Goal: Information Seeking & Learning: Learn about a topic

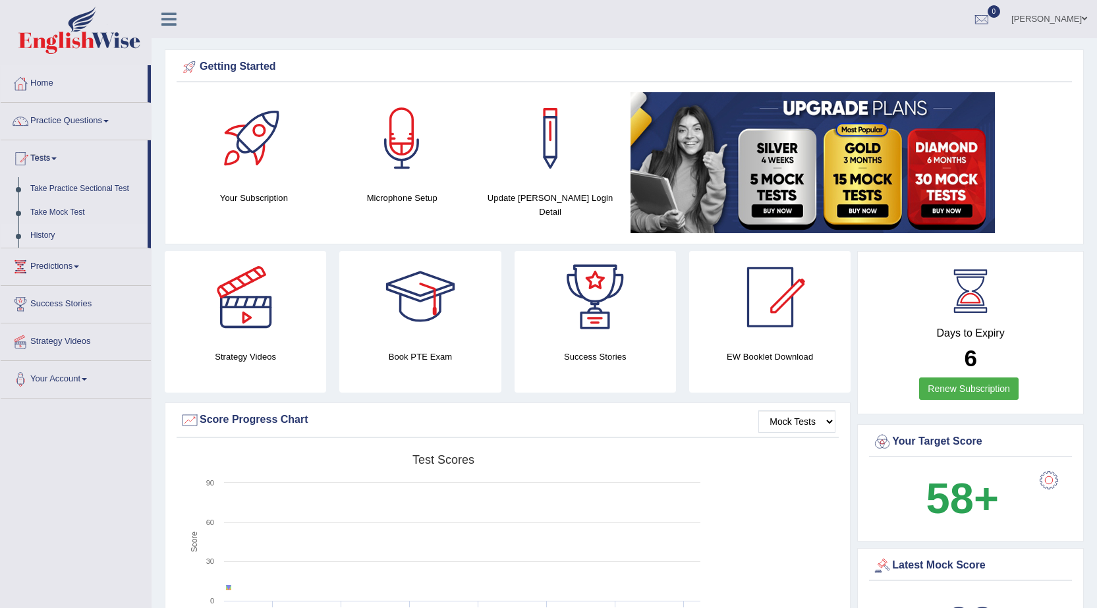
click at [40, 236] on link "History" at bounding box center [85, 236] width 123 height 24
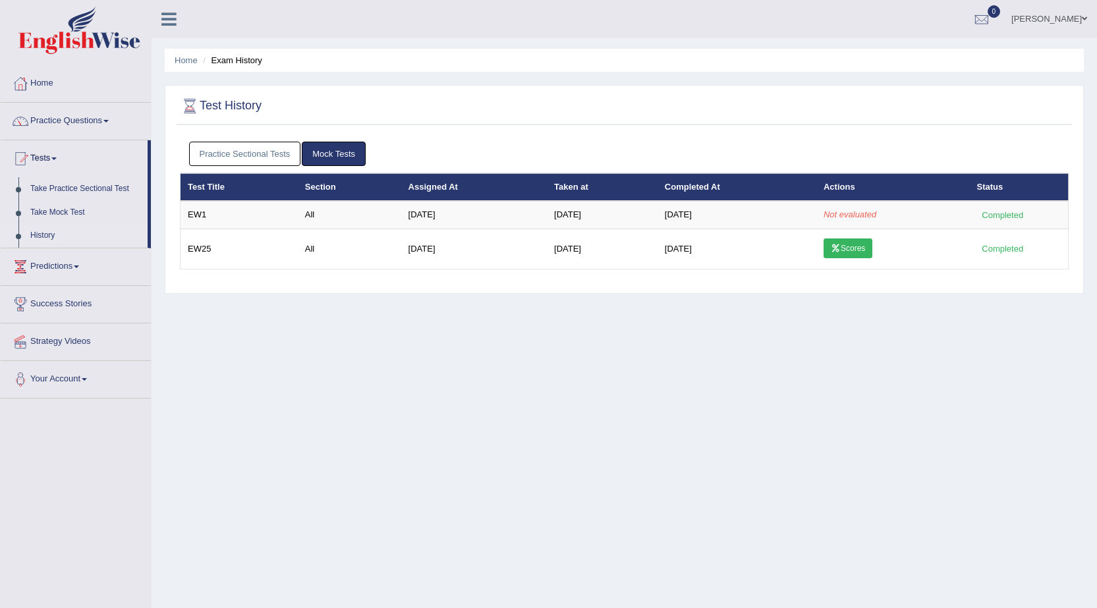
click at [260, 150] on link "Practice Sectional Tests" at bounding box center [245, 154] width 112 height 24
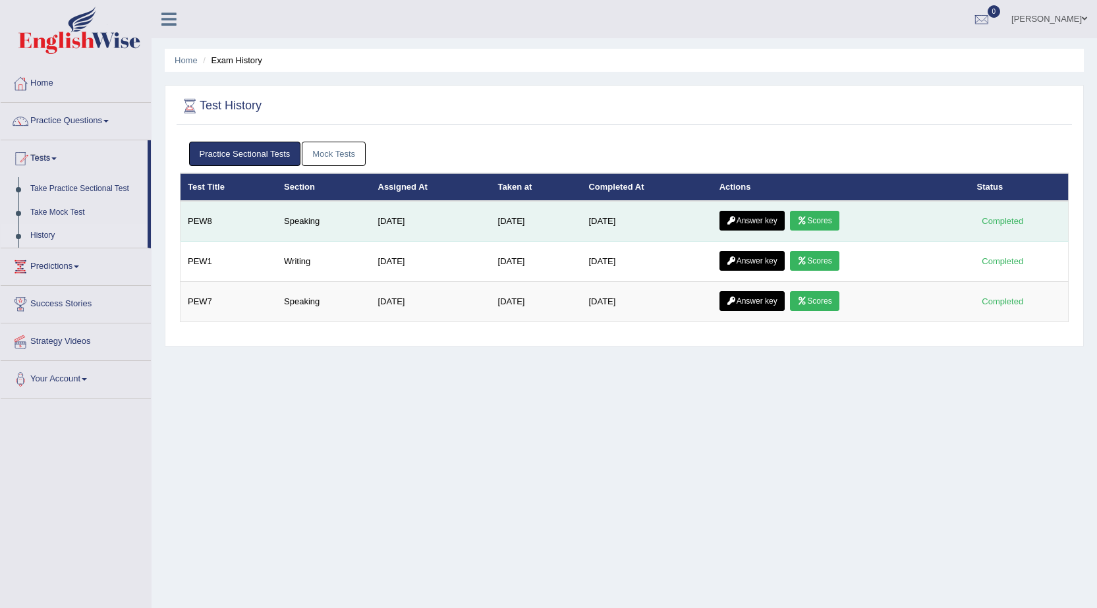
click at [807, 224] on icon at bounding box center [803, 221] width 10 height 8
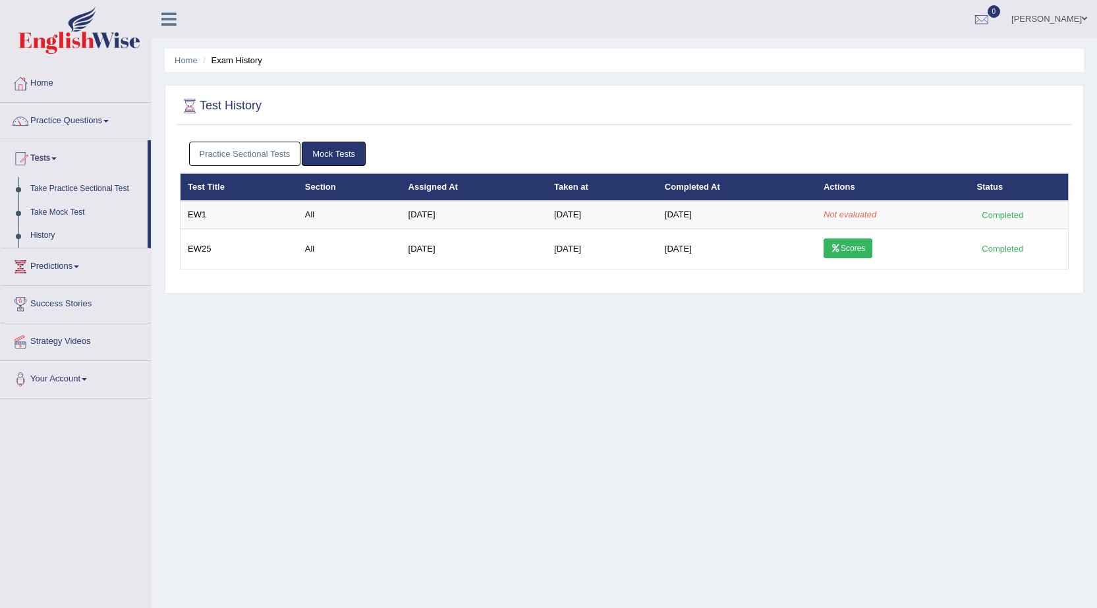
click at [260, 152] on link "Practice Sectional Tests" at bounding box center [245, 154] width 112 height 24
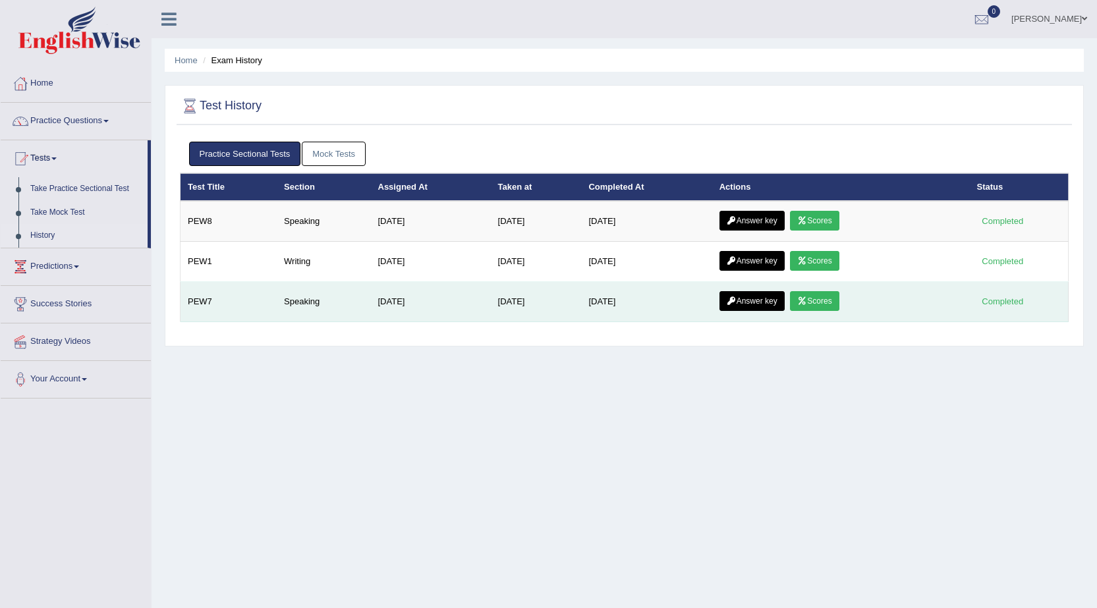
click at [821, 303] on link "Scores" at bounding box center [814, 301] width 49 height 20
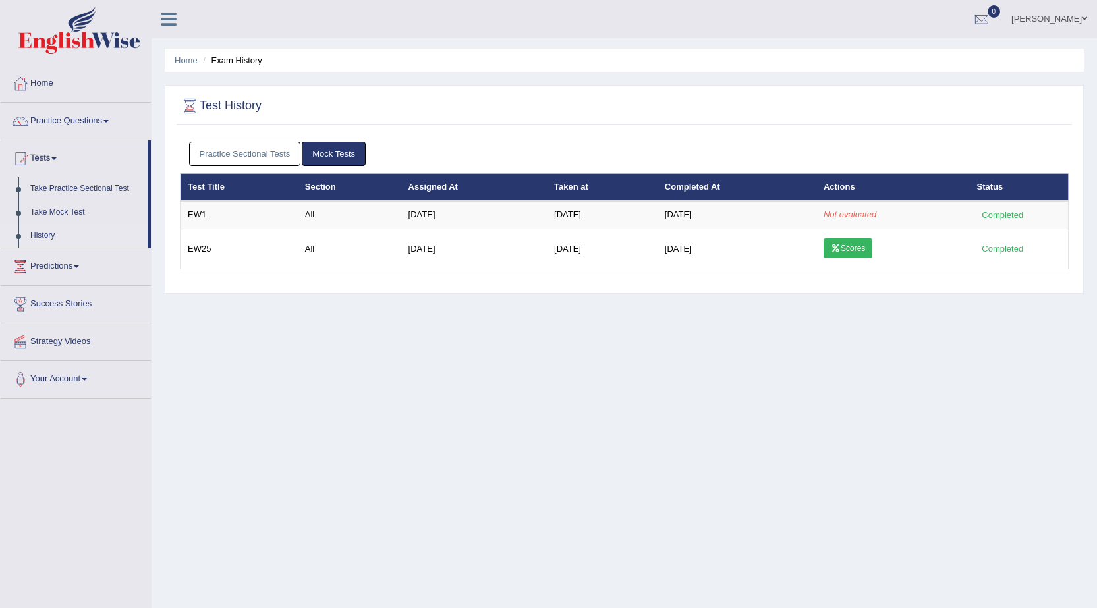
click at [258, 156] on link "Practice Sectional Tests" at bounding box center [245, 154] width 112 height 24
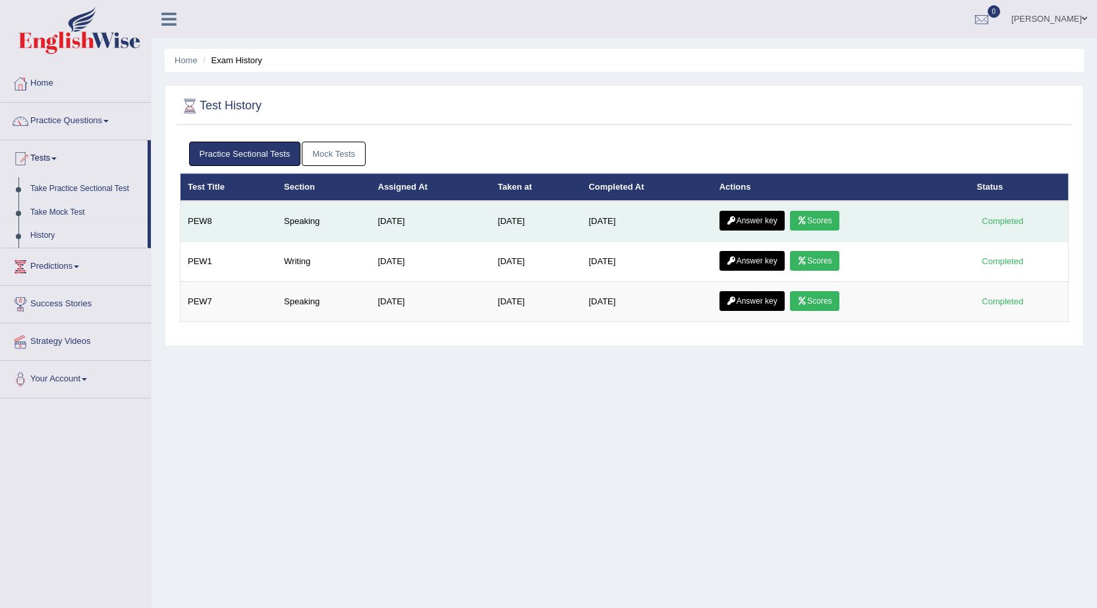
click at [821, 221] on link "Scores" at bounding box center [814, 221] width 49 height 20
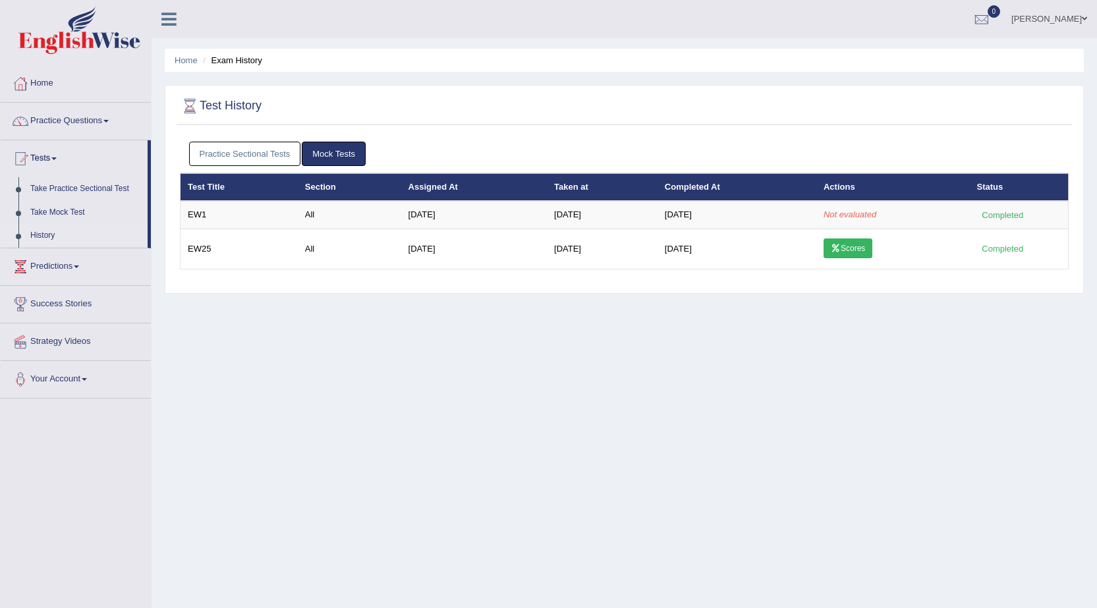
click at [235, 150] on link "Practice Sectional Tests" at bounding box center [245, 154] width 112 height 24
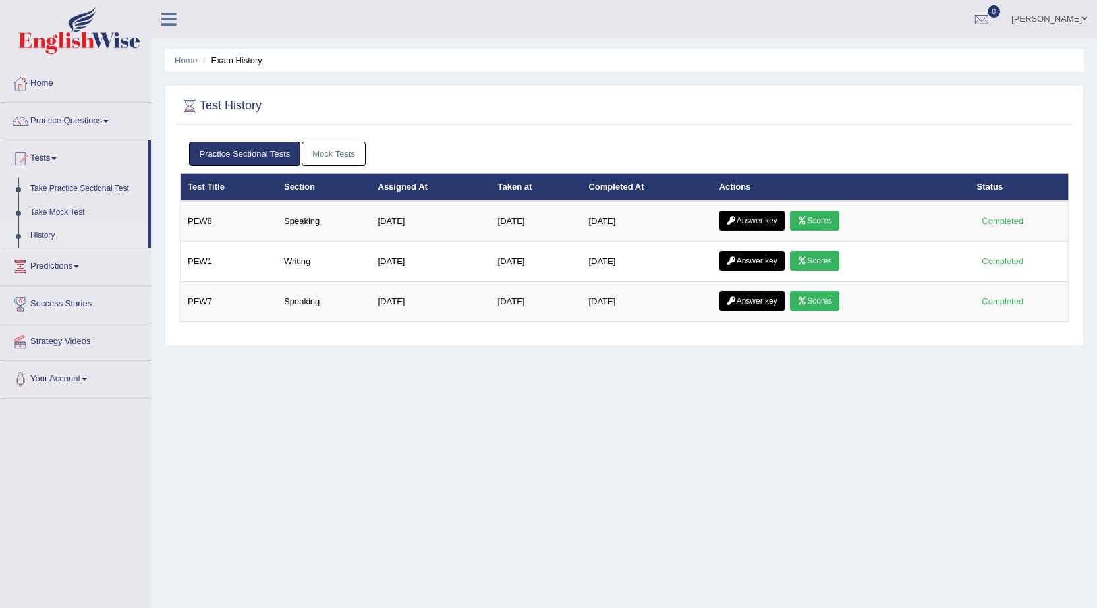
click at [353, 155] on link "Mock Tests" at bounding box center [334, 154] width 64 height 24
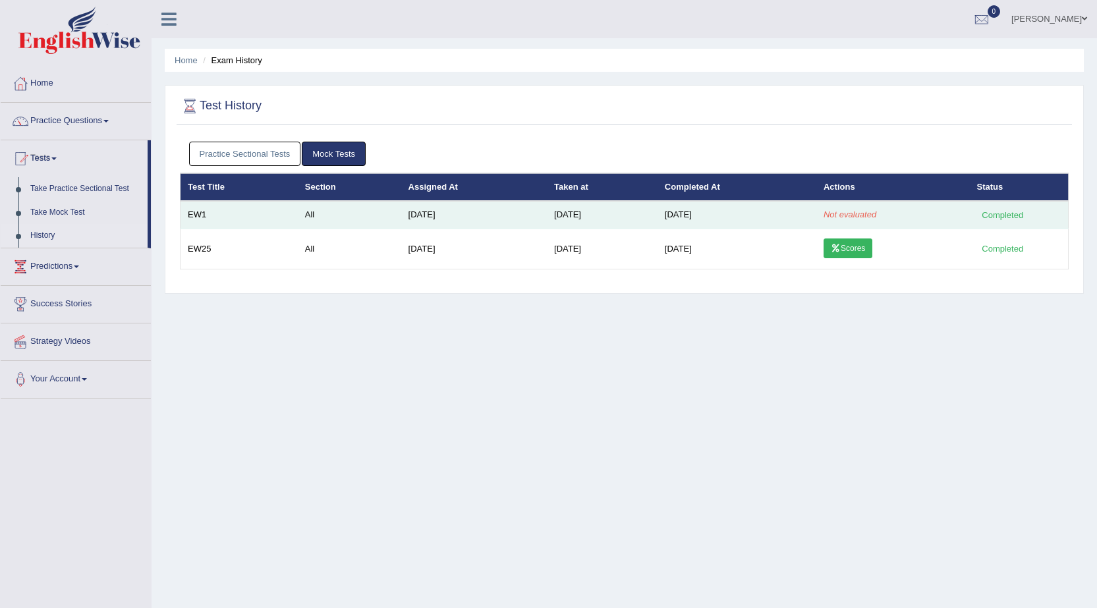
click at [1009, 212] on div "Completed" at bounding box center [1003, 215] width 51 height 14
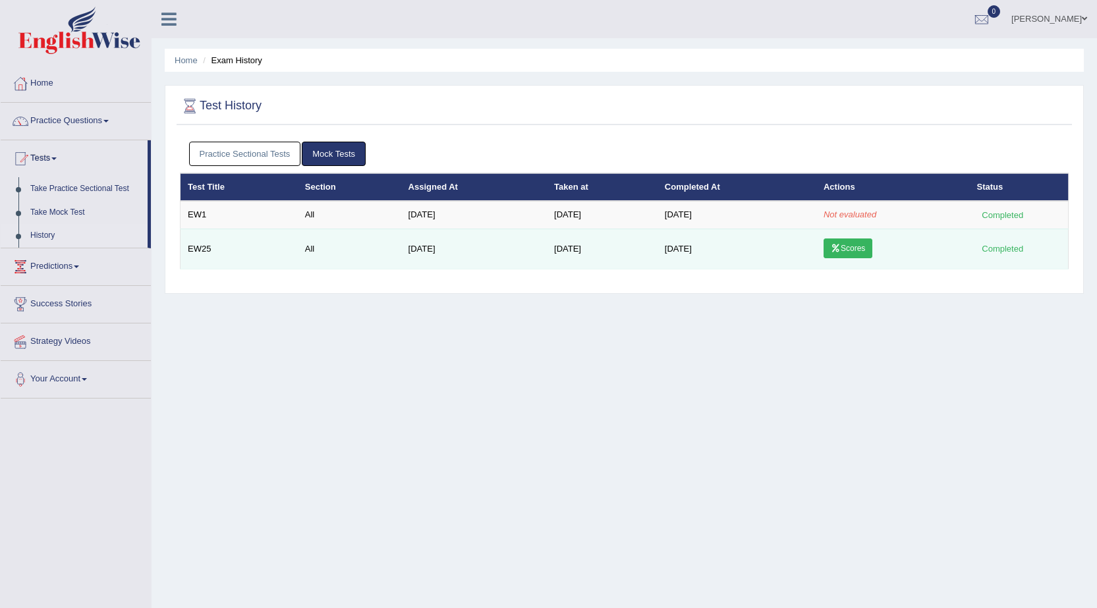
click at [851, 247] on link "Scores" at bounding box center [848, 249] width 49 height 20
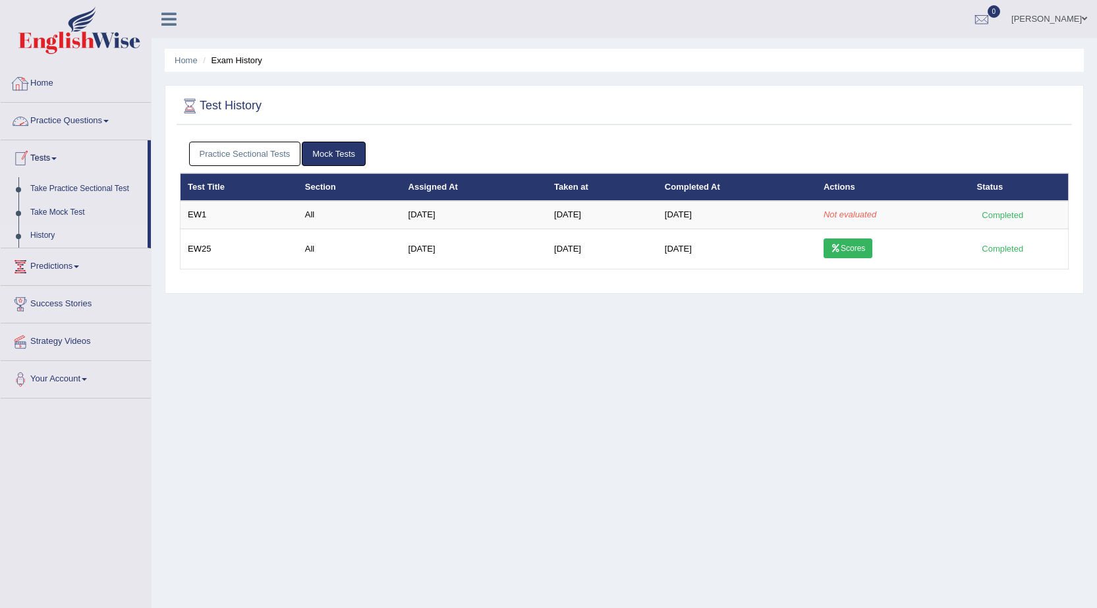
click at [62, 121] on link "Practice Questions" at bounding box center [76, 119] width 150 height 33
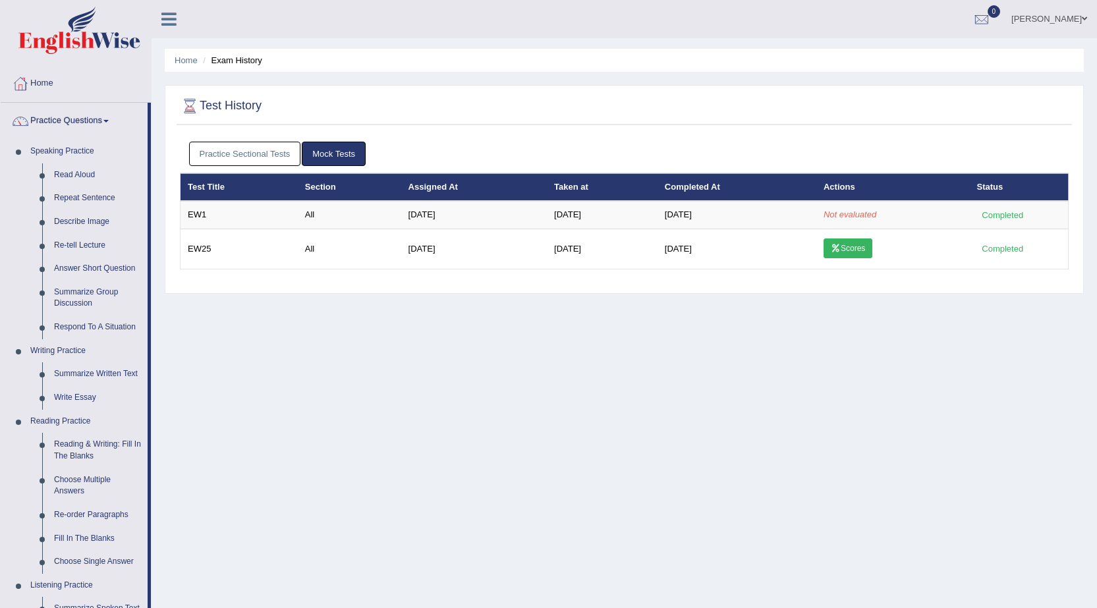
click at [262, 153] on link "Practice Sectional Tests" at bounding box center [245, 154] width 112 height 24
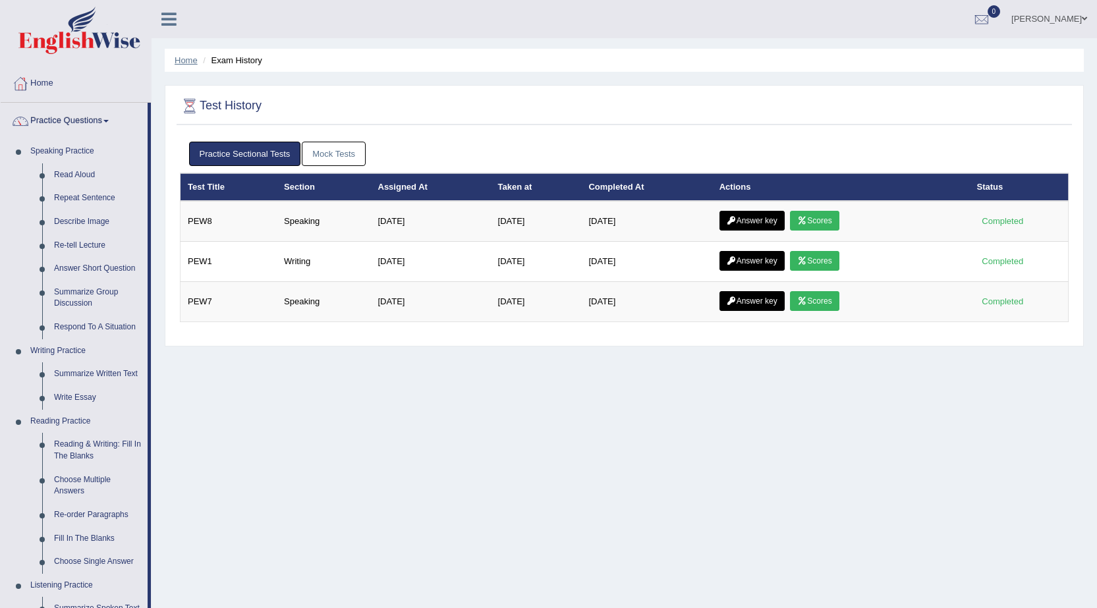
click at [192, 57] on link "Home" at bounding box center [186, 60] width 23 height 10
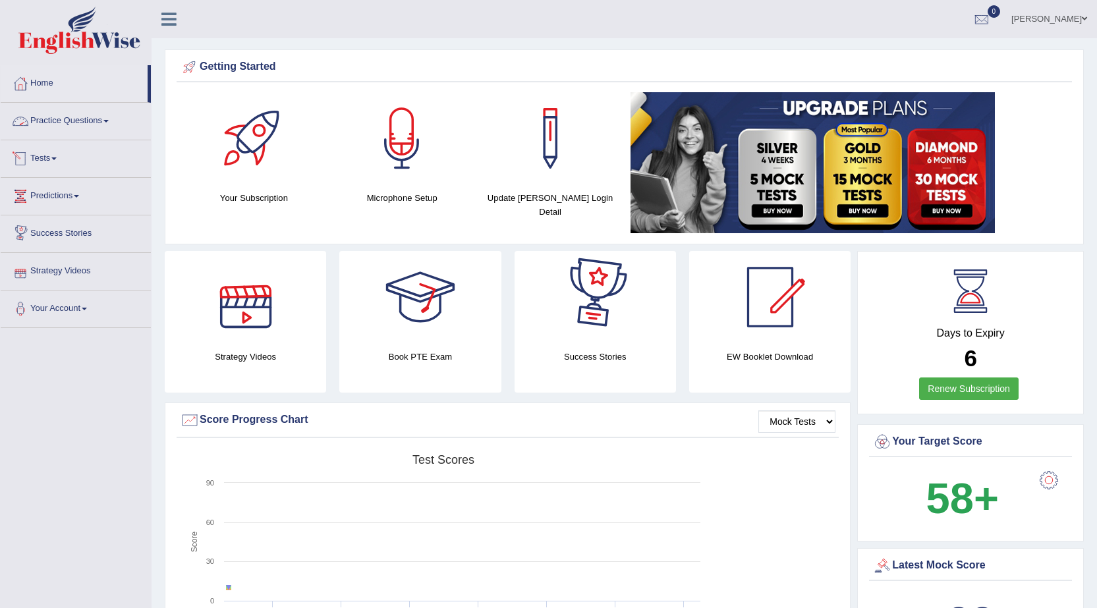
click at [90, 117] on link "Practice Questions" at bounding box center [76, 119] width 150 height 33
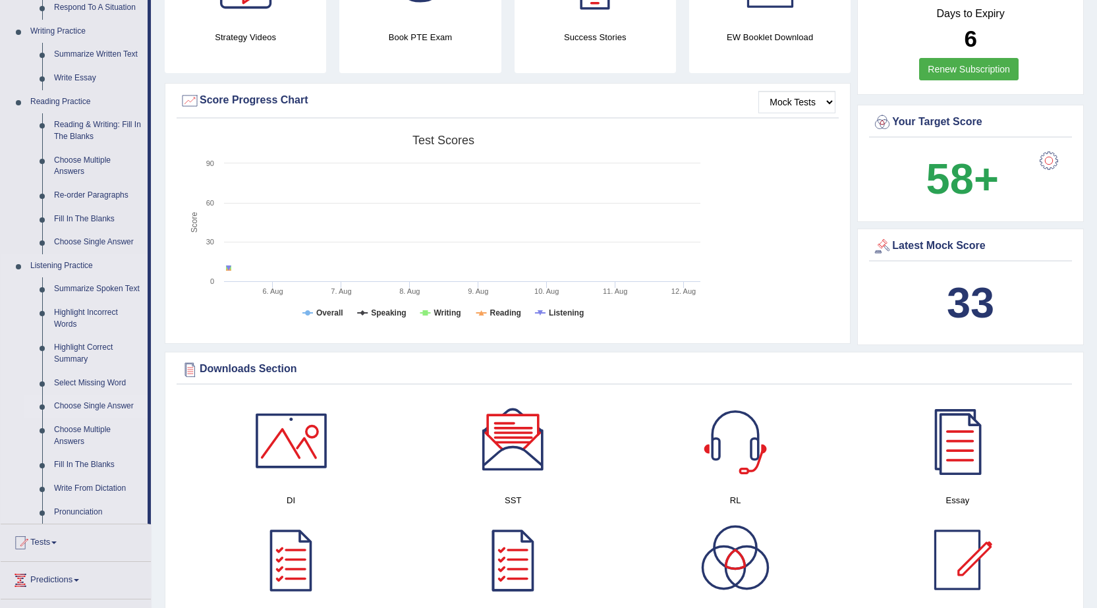
scroll to position [330, 0]
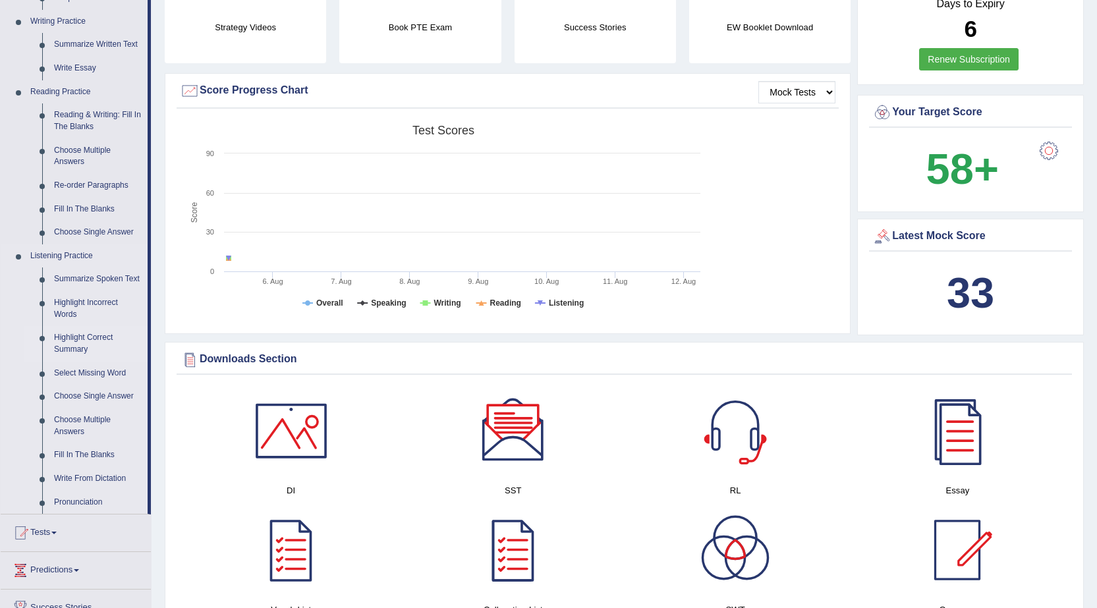
click at [90, 341] on link "Highlight Correct Summary" at bounding box center [98, 343] width 100 height 35
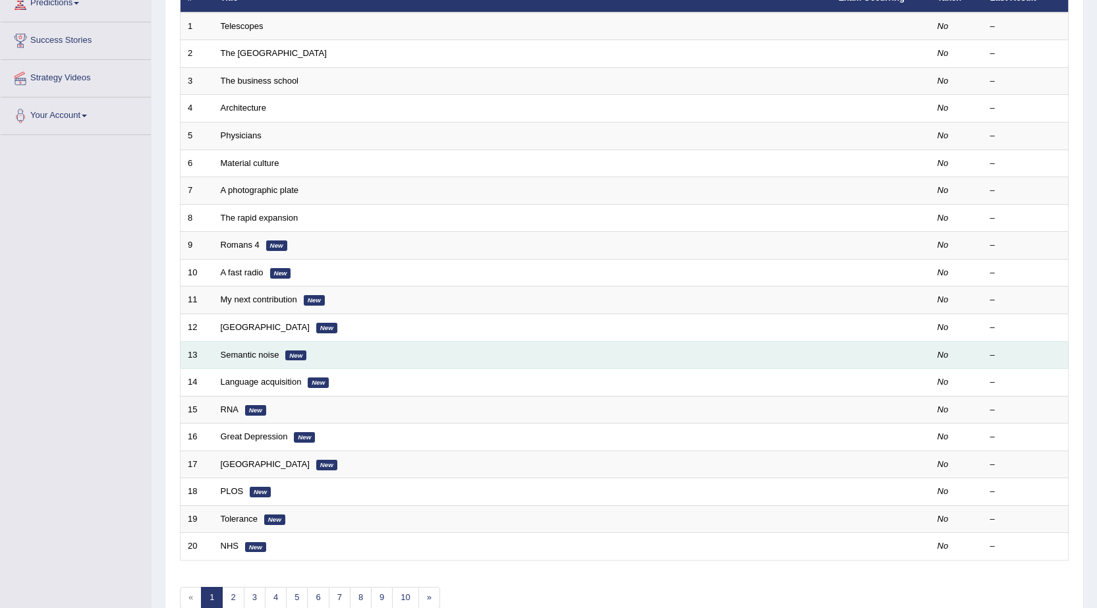
scroll to position [67, 0]
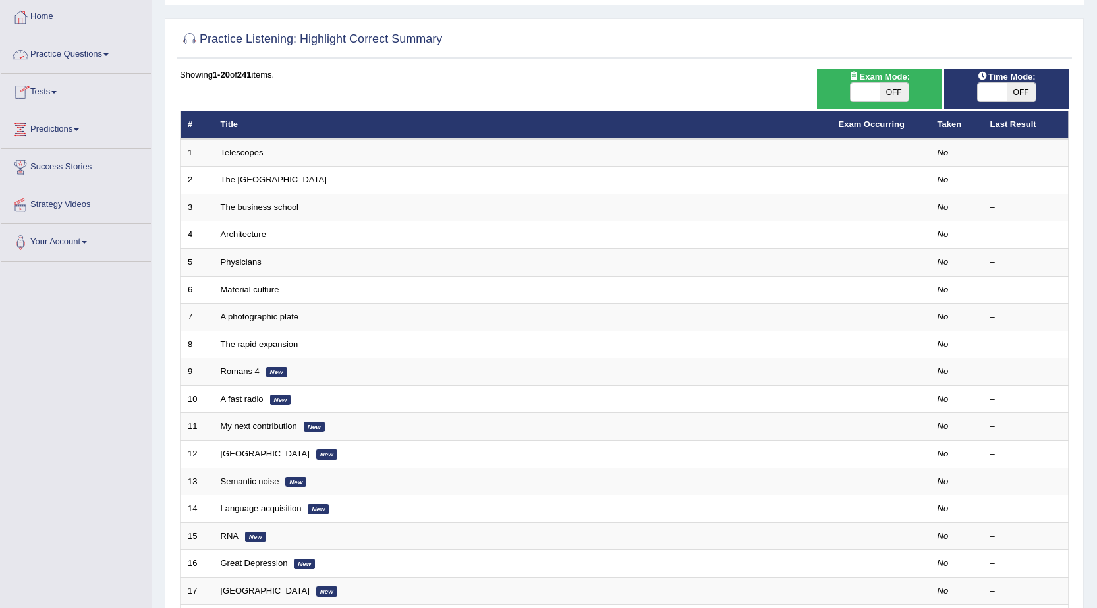
click at [78, 55] on link "Practice Questions" at bounding box center [76, 52] width 150 height 33
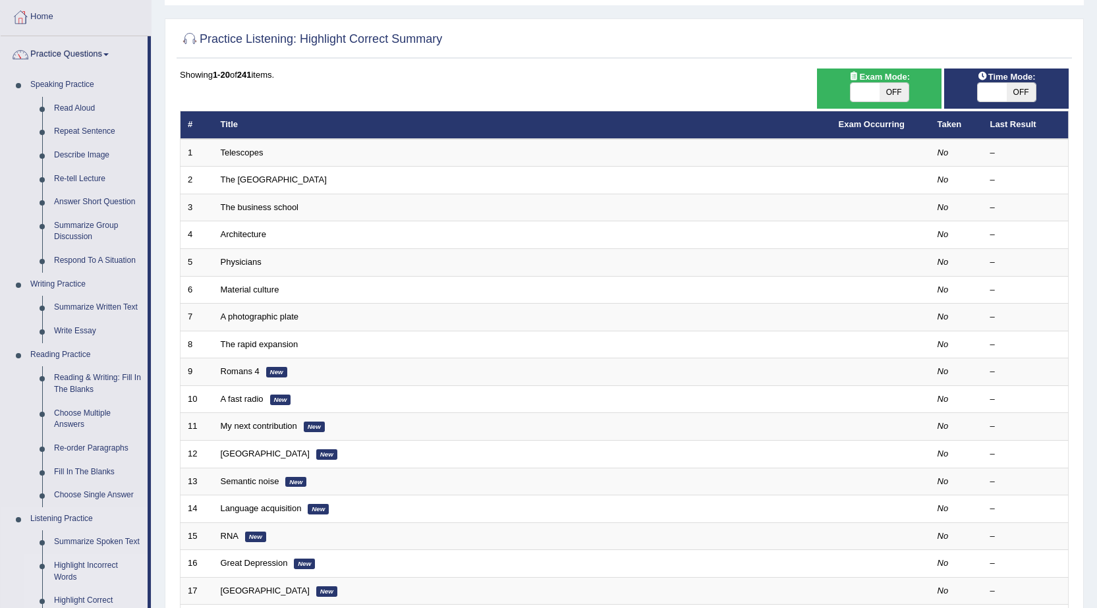
click at [83, 562] on link "Highlight Incorrect Words" at bounding box center [98, 571] width 100 height 35
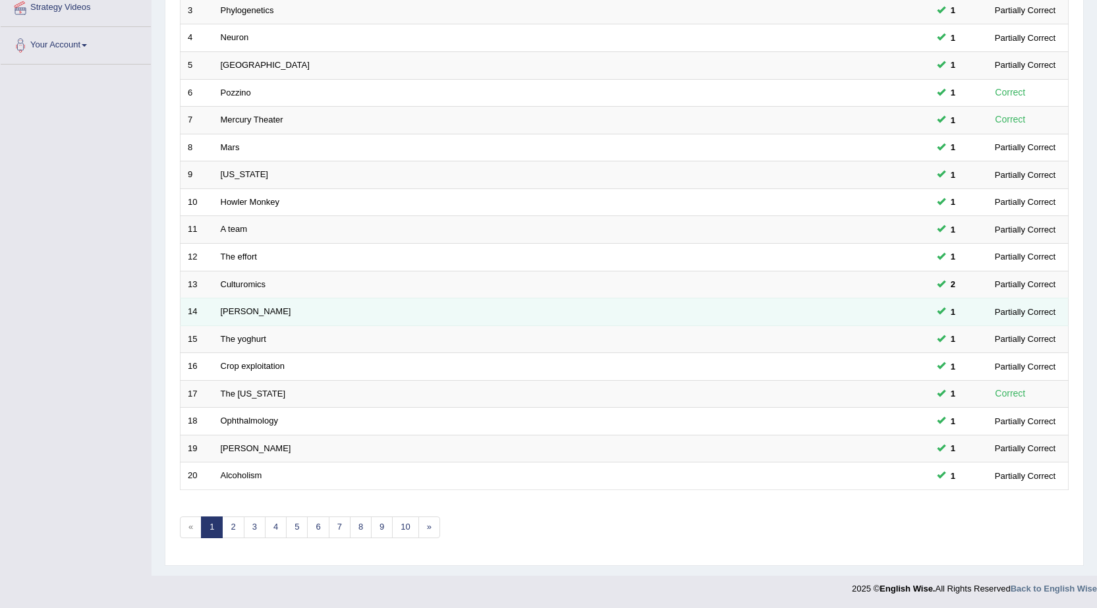
scroll to position [264, 0]
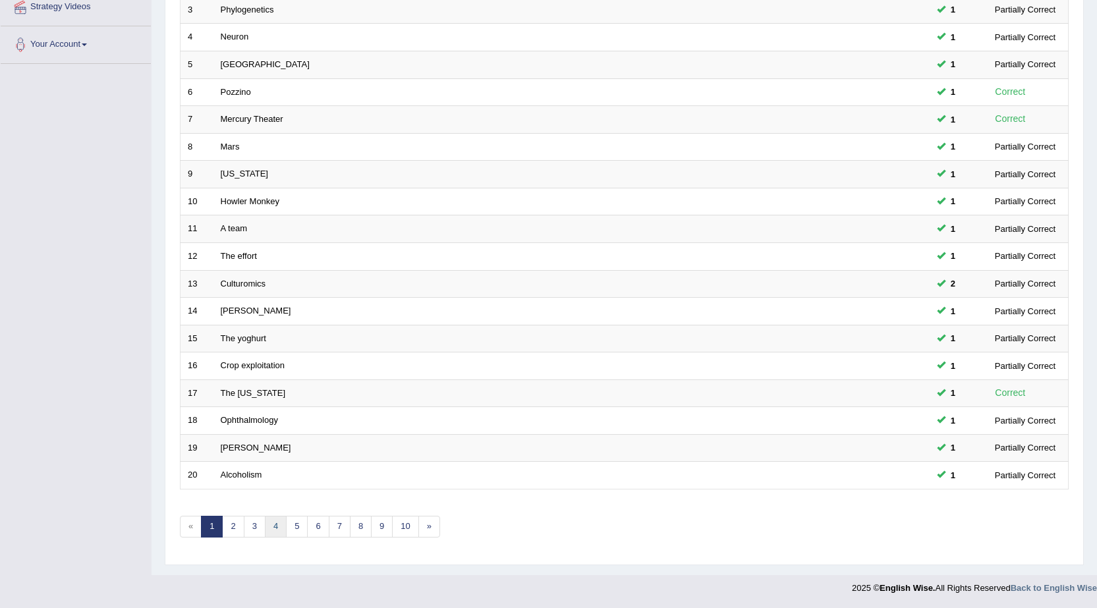
click at [274, 528] on link "4" at bounding box center [276, 527] width 22 height 22
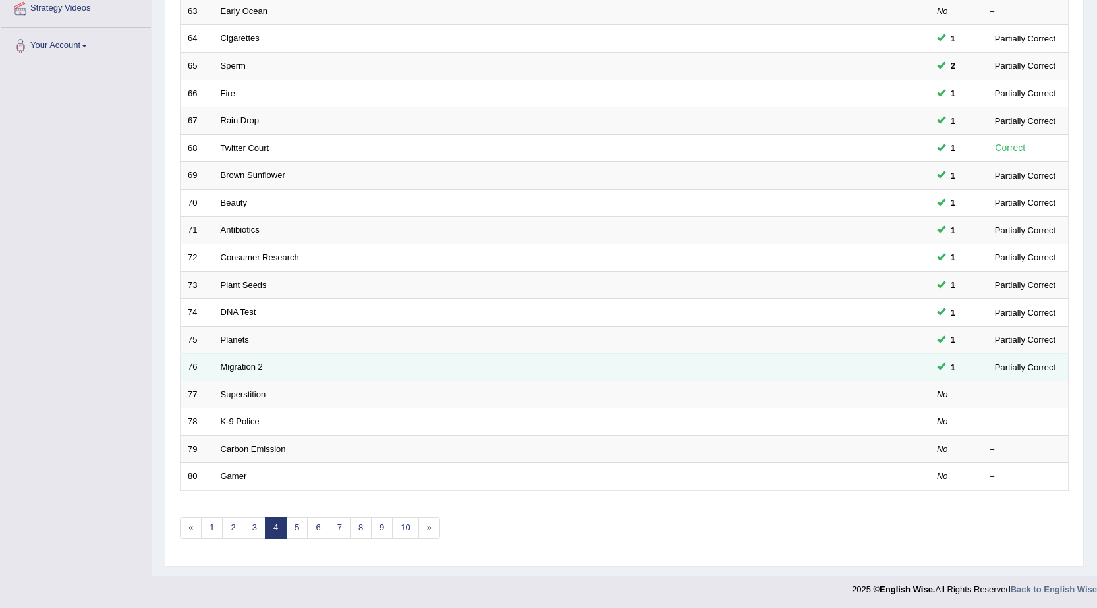
scroll to position [264, 0]
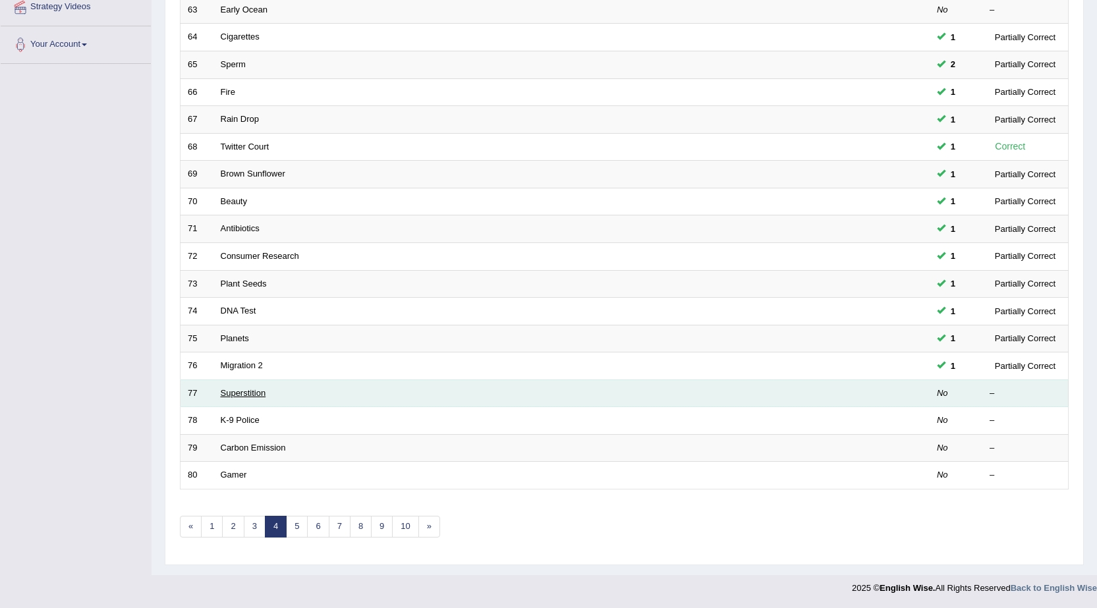
click at [249, 392] on link "Superstition" at bounding box center [243, 393] width 45 height 10
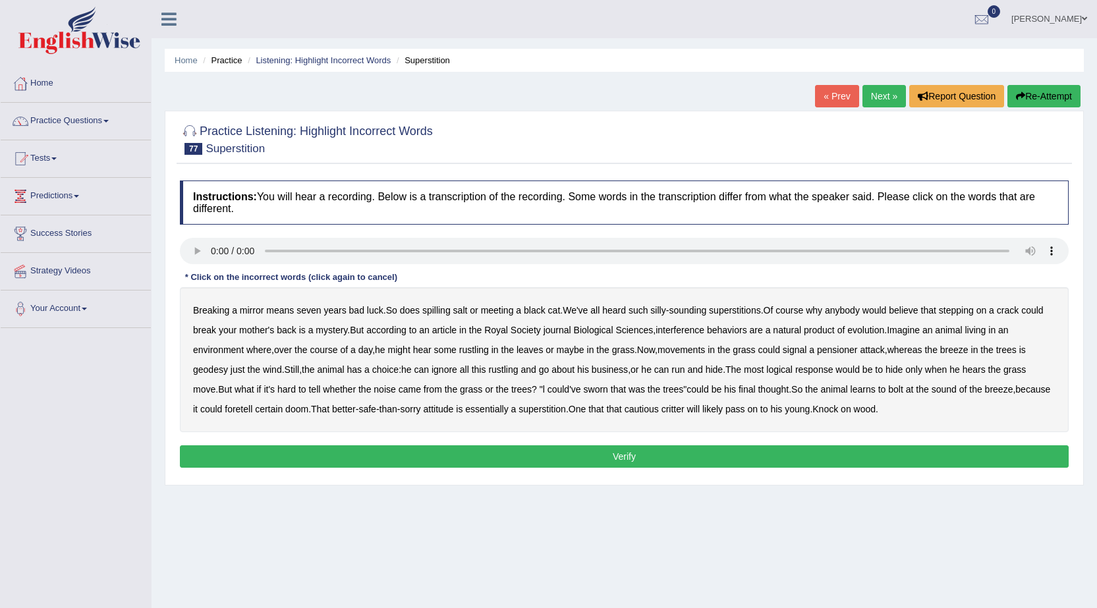
click at [511, 310] on b "meeting" at bounding box center [497, 310] width 33 height 11
click at [509, 309] on b "meeting" at bounding box center [497, 310] width 33 height 11
click at [79, 121] on link "Practice Questions" at bounding box center [76, 119] width 150 height 33
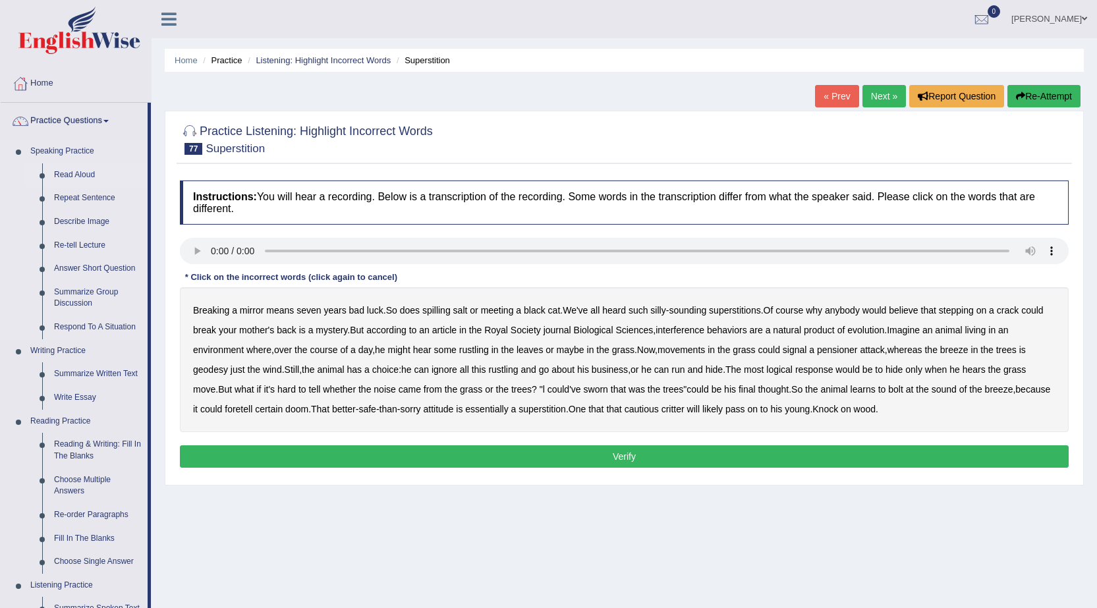
click at [73, 172] on link "Read Aloud" at bounding box center [98, 175] width 100 height 24
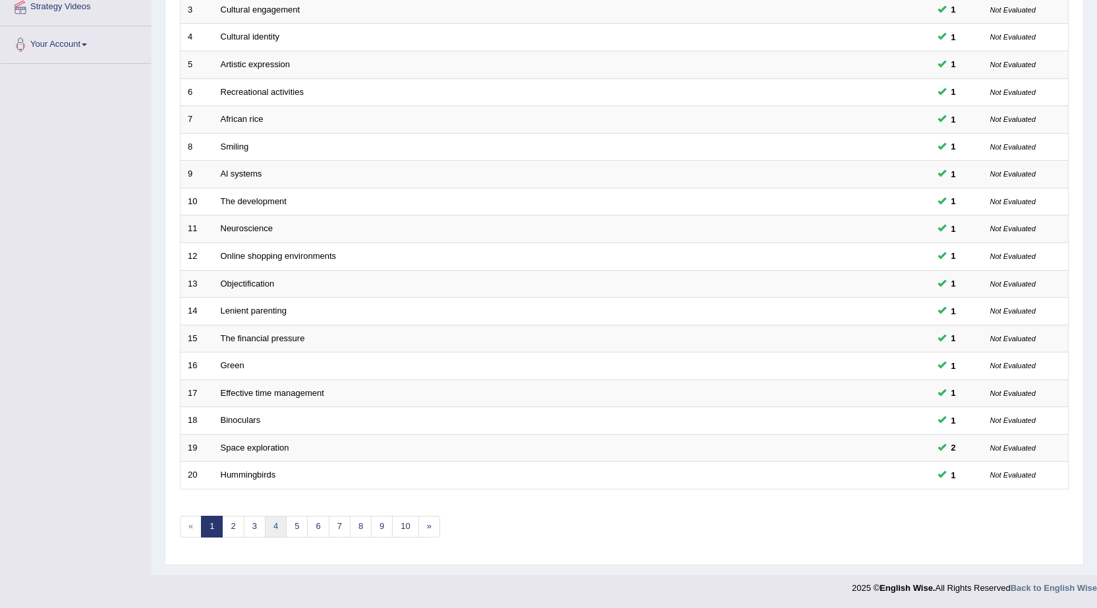
click at [273, 531] on link "4" at bounding box center [276, 527] width 22 height 22
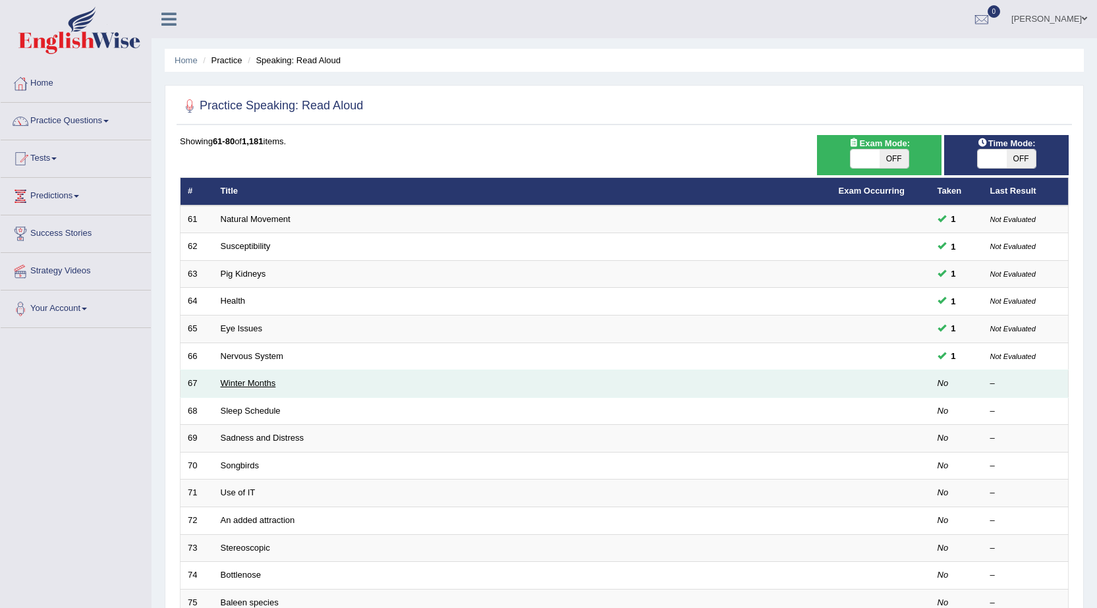
click at [264, 381] on link "Winter Months" at bounding box center [248, 383] width 55 height 10
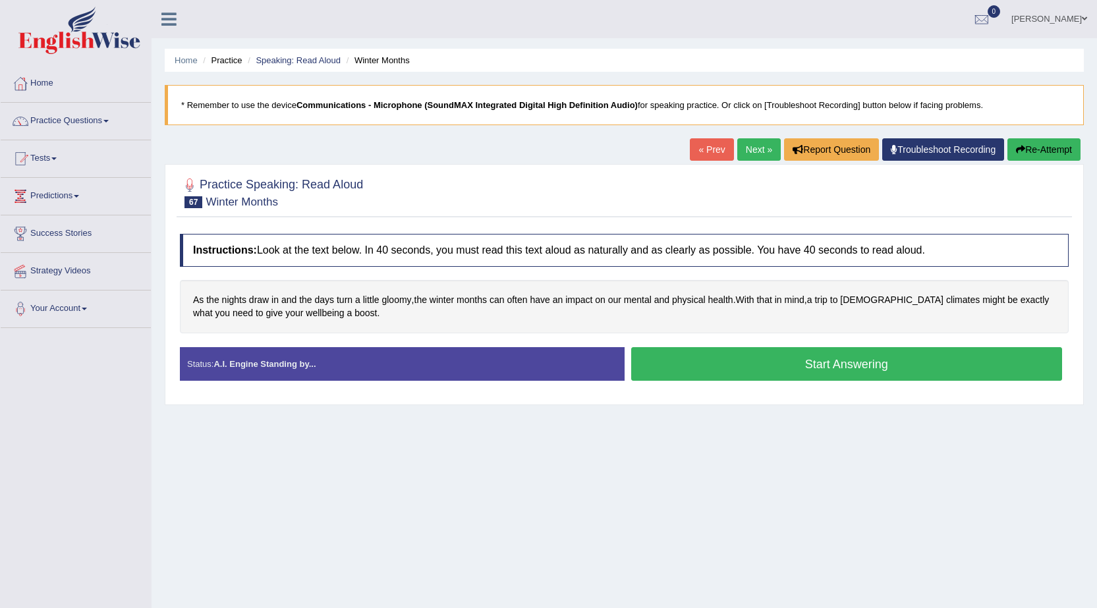
click at [736, 359] on button "Start Answering" at bounding box center [847, 364] width 432 height 34
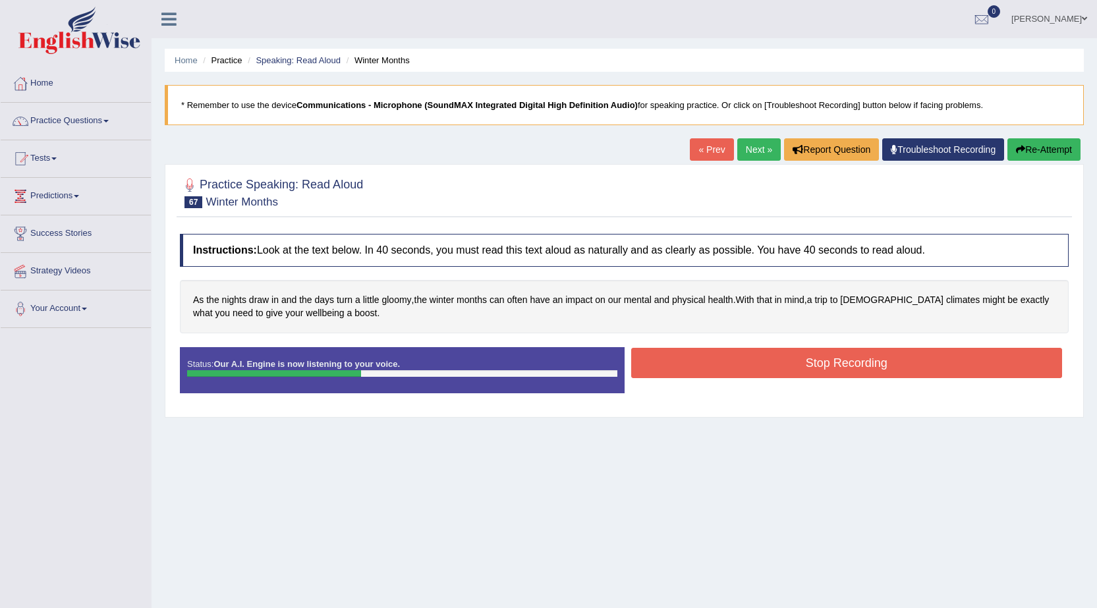
click at [736, 359] on button "Stop Recording" at bounding box center [847, 363] width 432 height 30
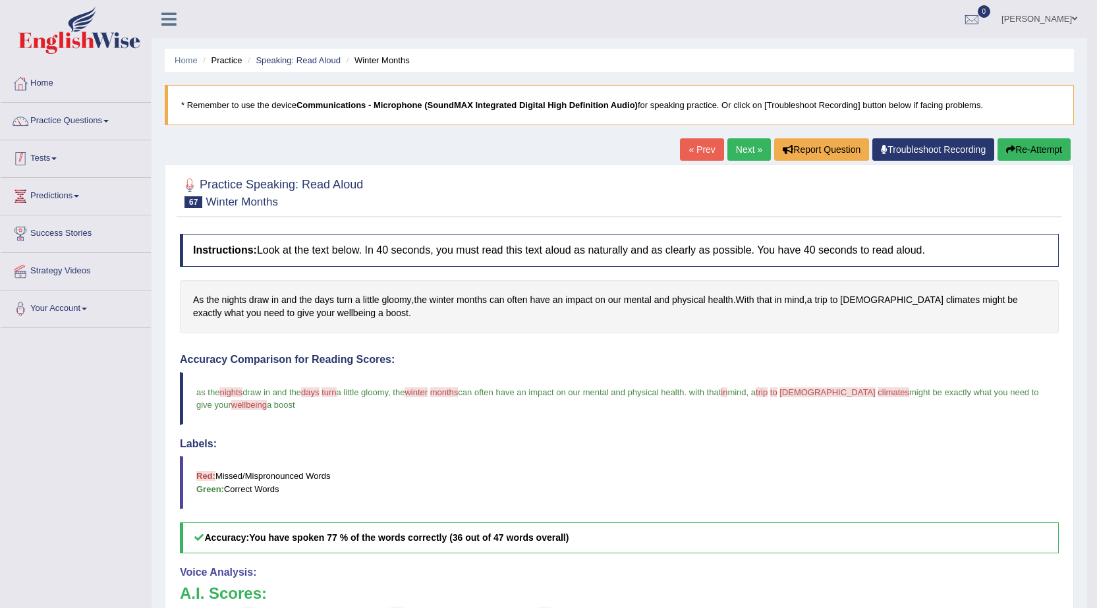
click at [47, 160] on link "Tests" at bounding box center [76, 156] width 150 height 33
click at [45, 231] on link "History" at bounding box center [85, 236] width 123 height 24
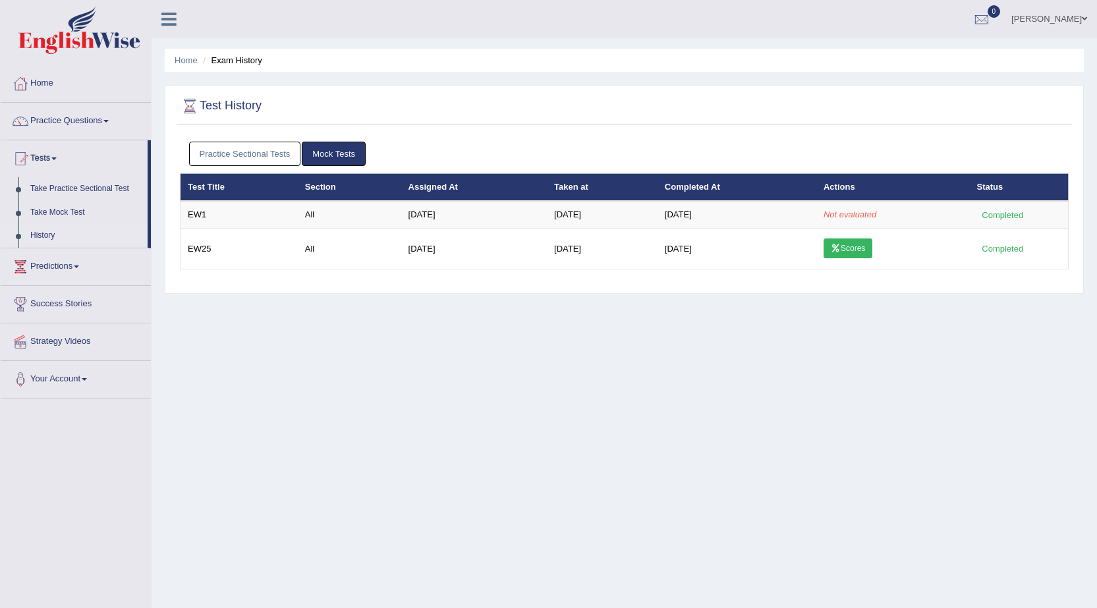
click at [250, 149] on link "Practice Sectional Tests" at bounding box center [245, 154] width 112 height 24
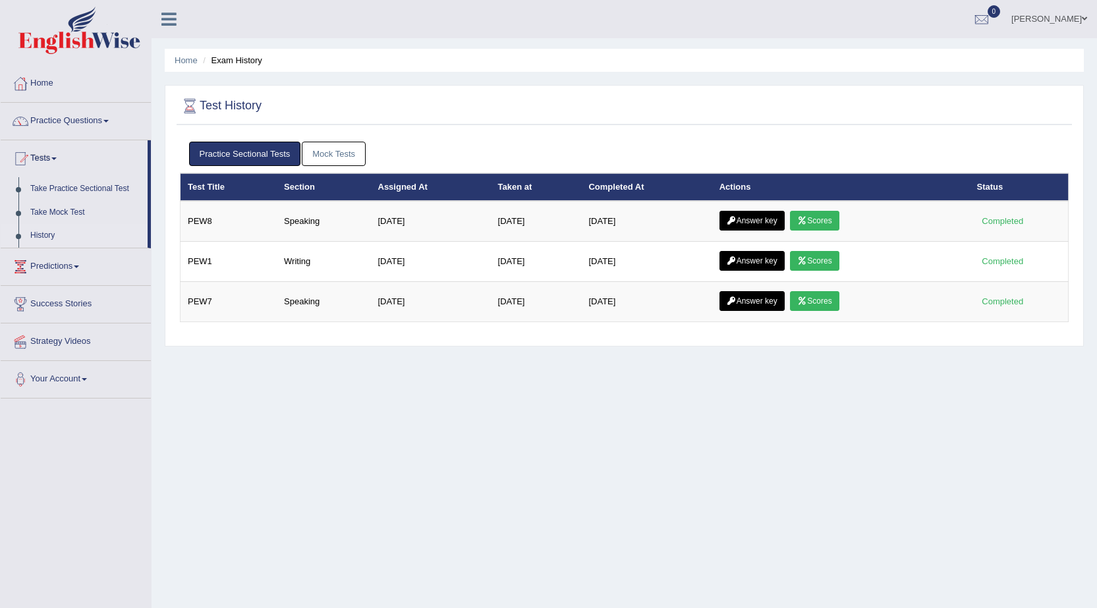
click at [325, 150] on link "Mock Tests" at bounding box center [334, 154] width 64 height 24
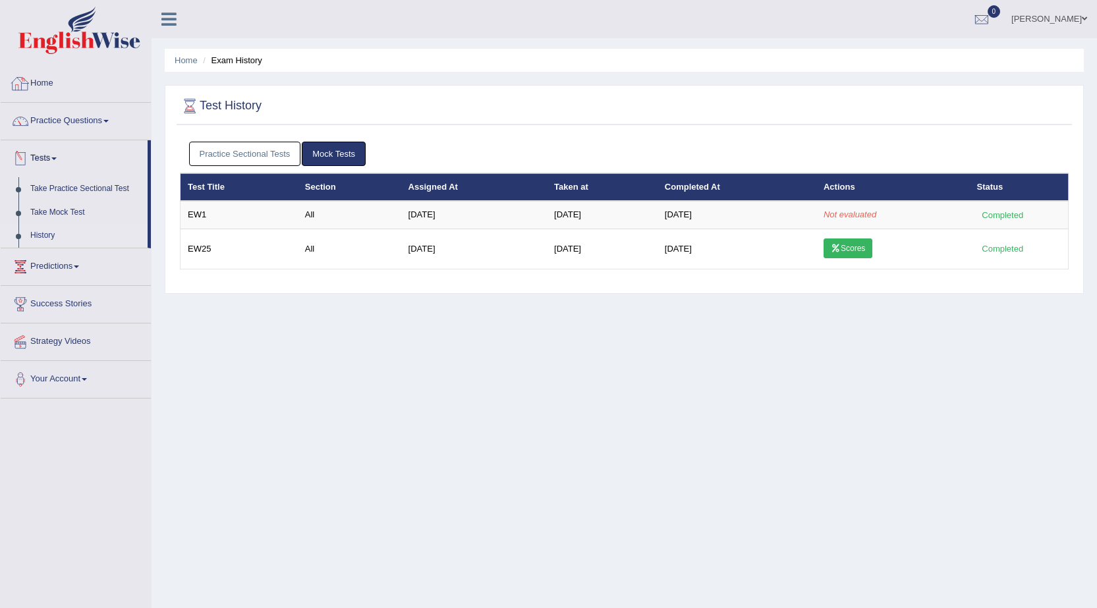
click at [51, 80] on link "Home" at bounding box center [76, 81] width 150 height 33
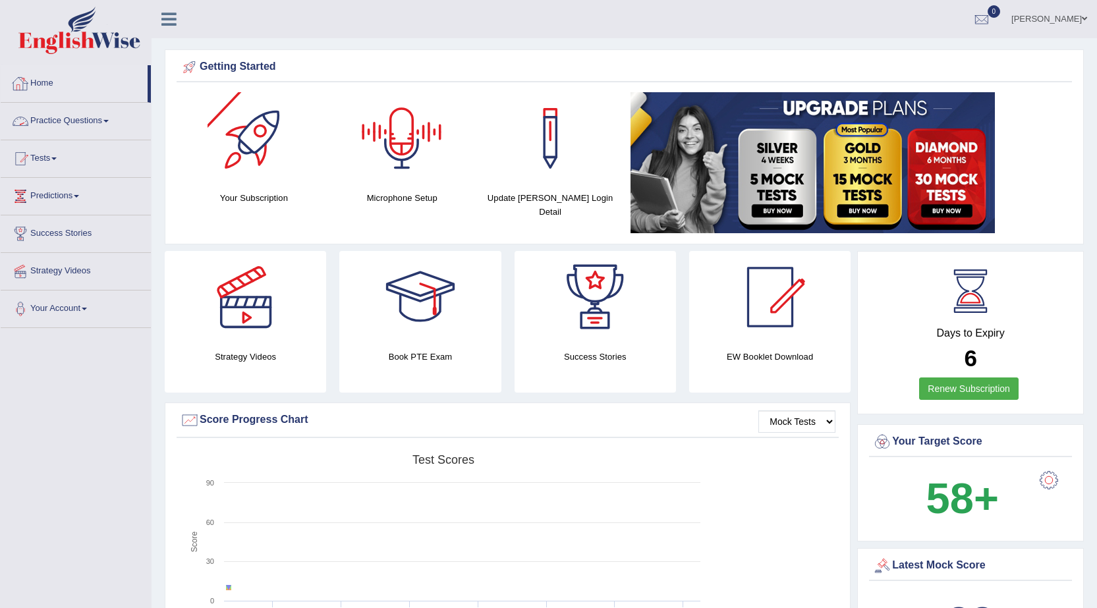
click at [88, 119] on link "Practice Questions" at bounding box center [76, 119] width 150 height 33
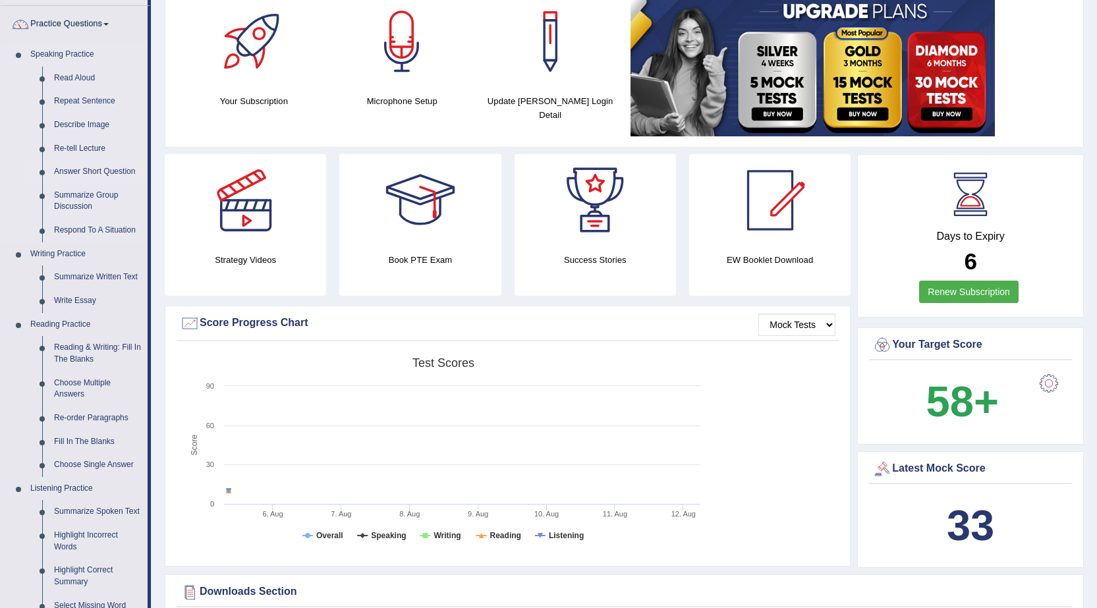
scroll to position [66, 0]
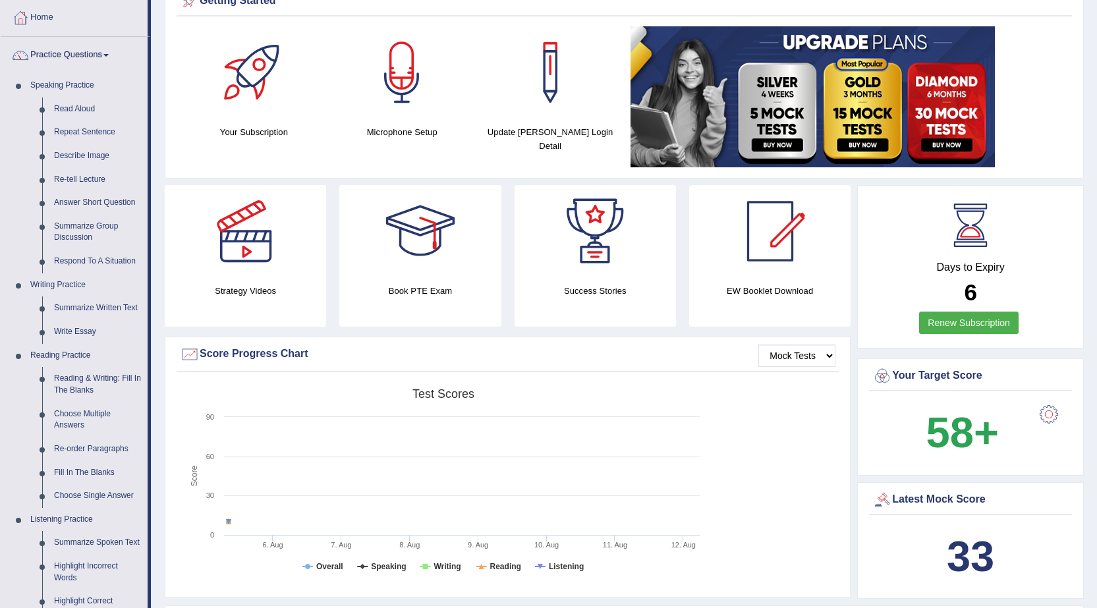
click at [71, 50] on link "Practice Questions" at bounding box center [74, 53] width 147 height 33
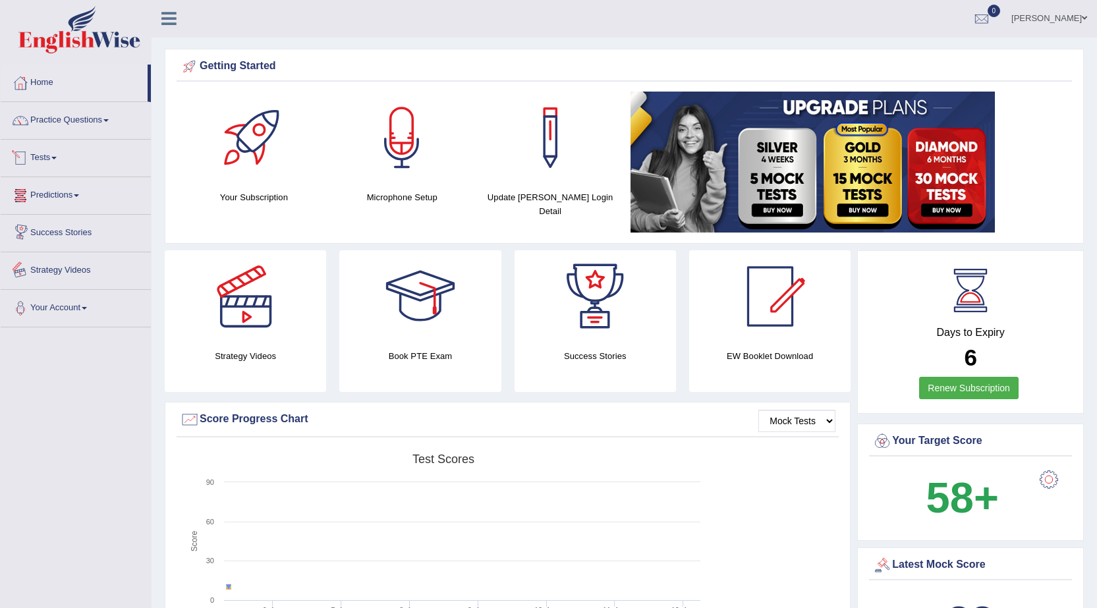
scroll to position [0, 0]
click at [45, 157] on link "Tests" at bounding box center [76, 156] width 150 height 33
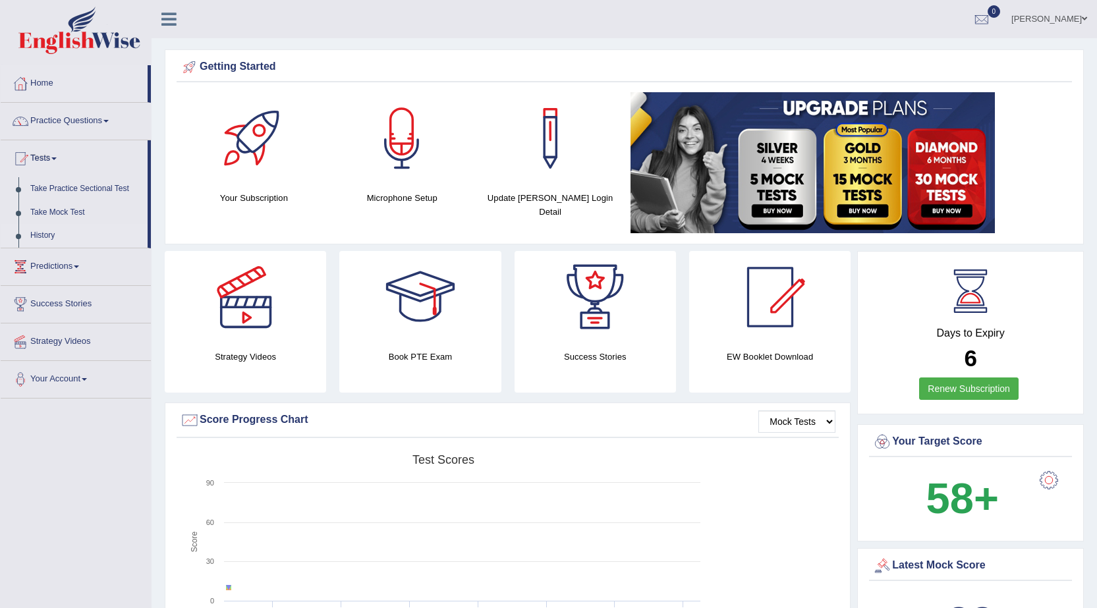
click at [43, 230] on link "History" at bounding box center [85, 236] width 123 height 24
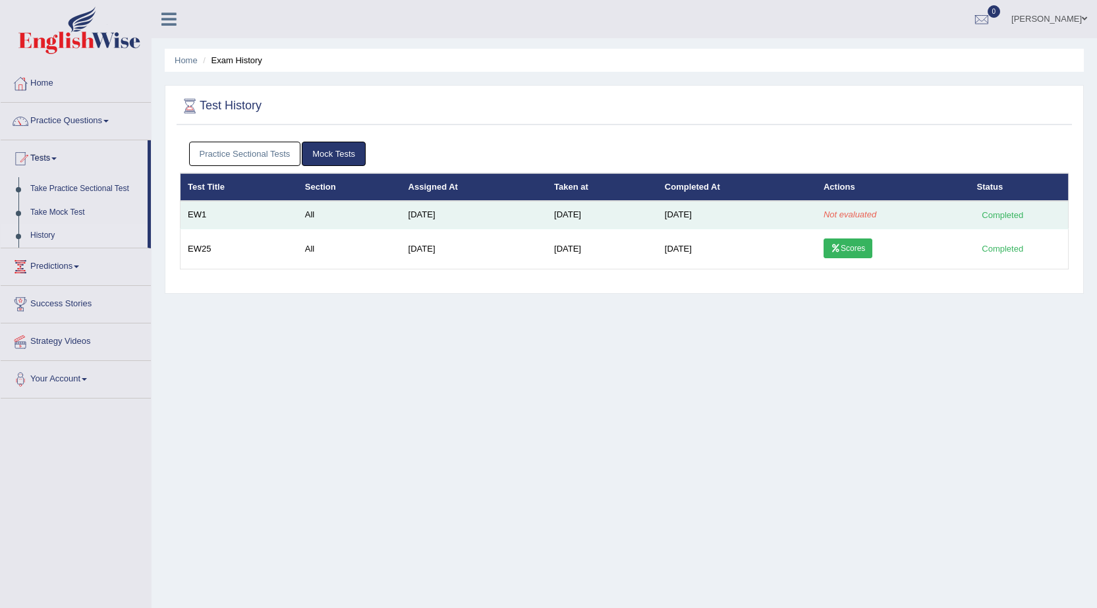
click at [407, 216] on td "Aug 4, 2025" at bounding box center [474, 215] width 146 height 28
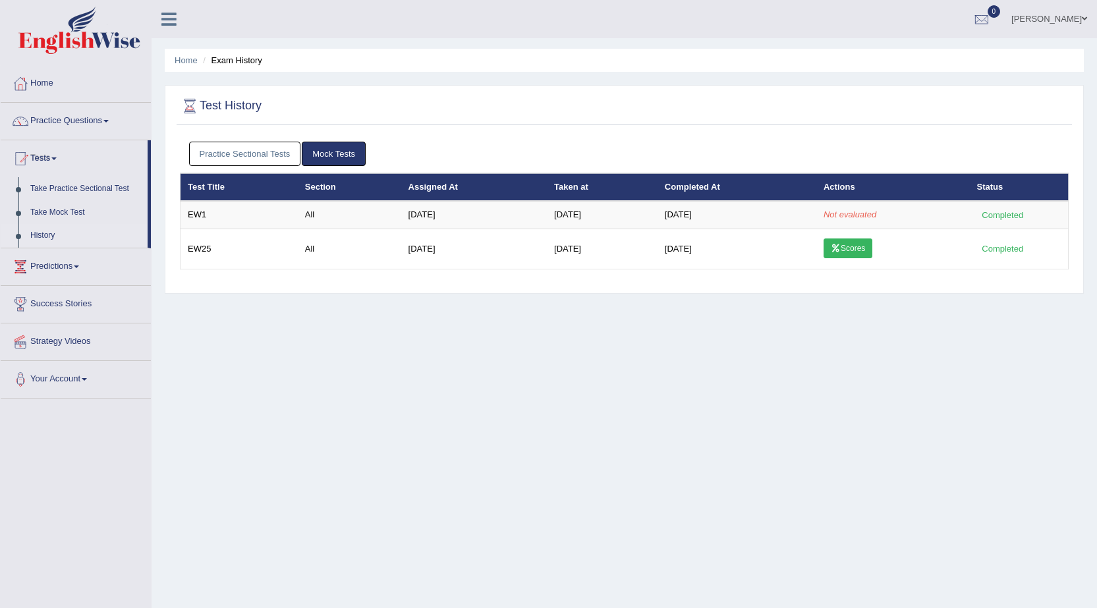
click at [1035, 15] on link "[PERSON_NAME]" at bounding box center [1050, 17] width 96 height 34
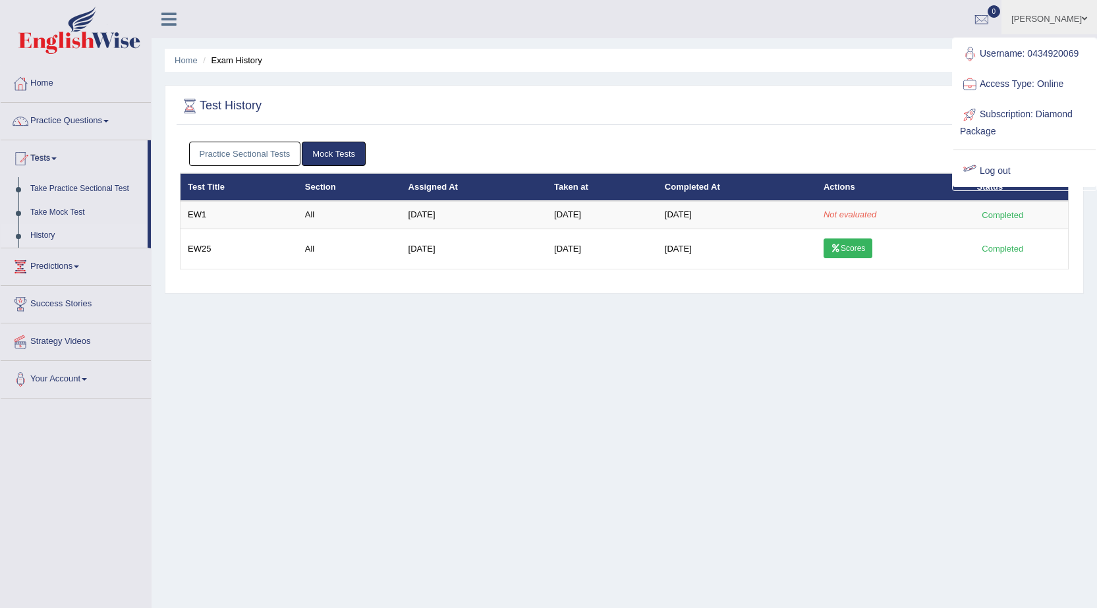
click at [993, 171] on link "Log out" at bounding box center [1025, 171] width 142 height 30
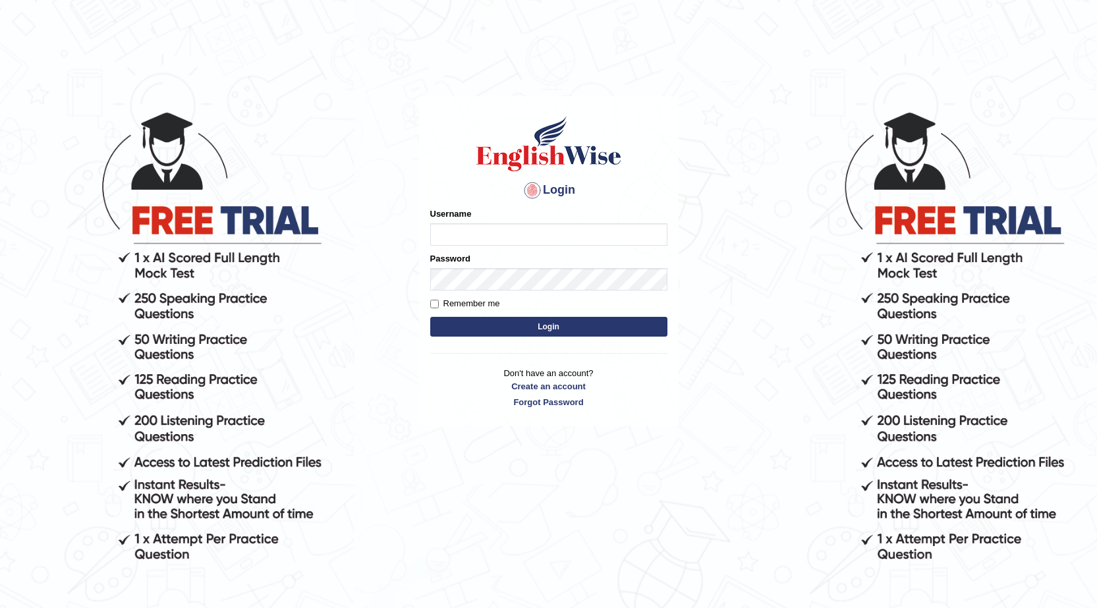
click at [457, 234] on input "Username" at bounding box center [548, 234] width 237 height 22
type input "0434920069"
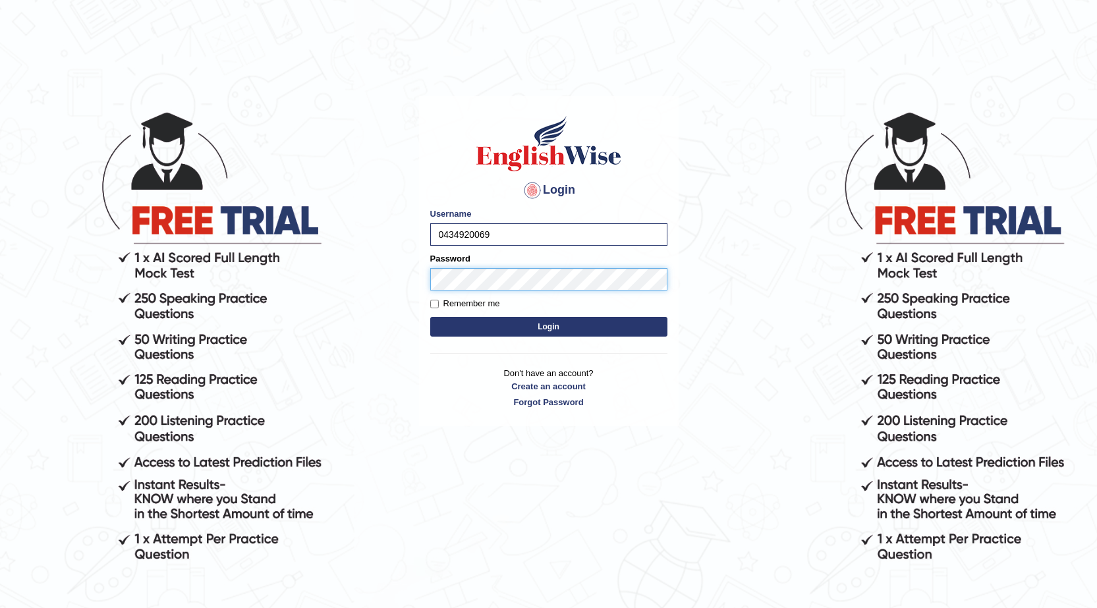
click at [430, 317] on button "Login" at bounding box center [548, 327] width 237 height 20
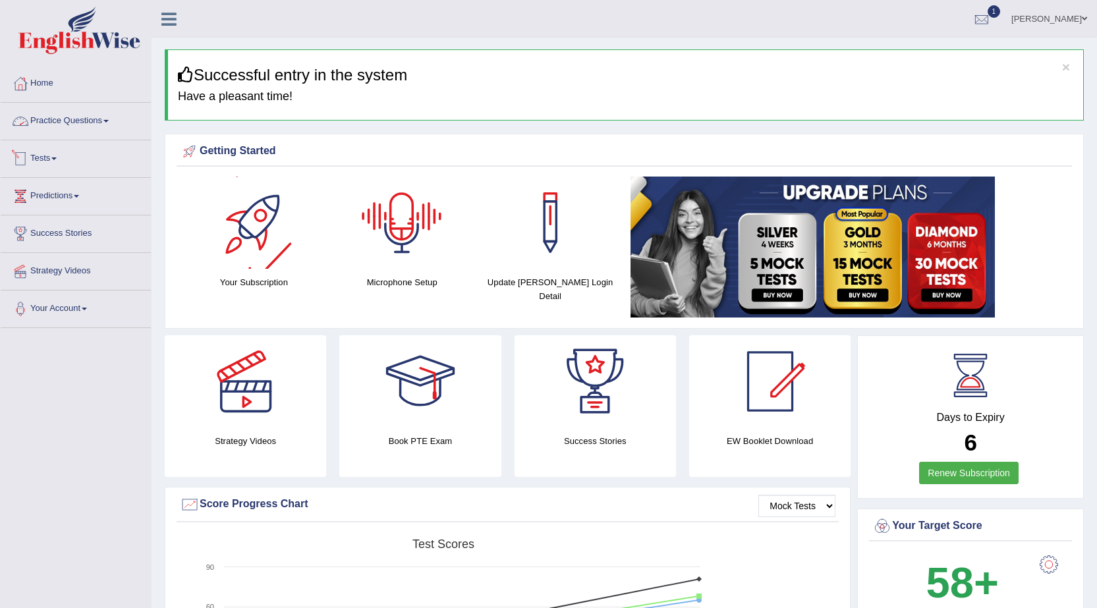
click at [100, 119] on link "Practice Questions" at bounding box center [76, 119] width 150 height 33
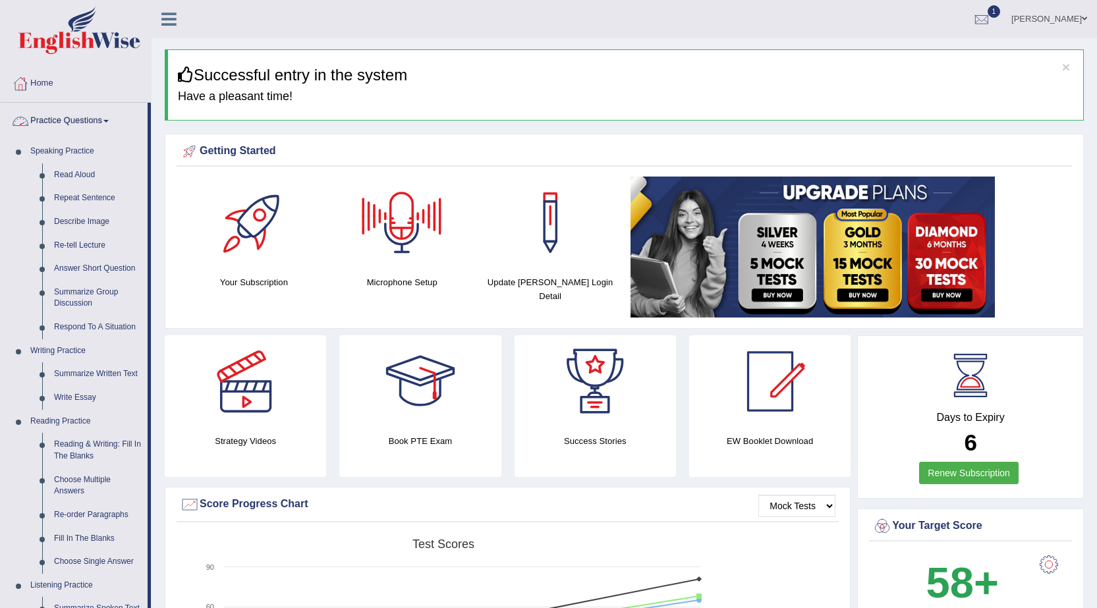
click at [97, 119] on link "Practice Questions" at bounding box center [74, 119] width 147 height 33
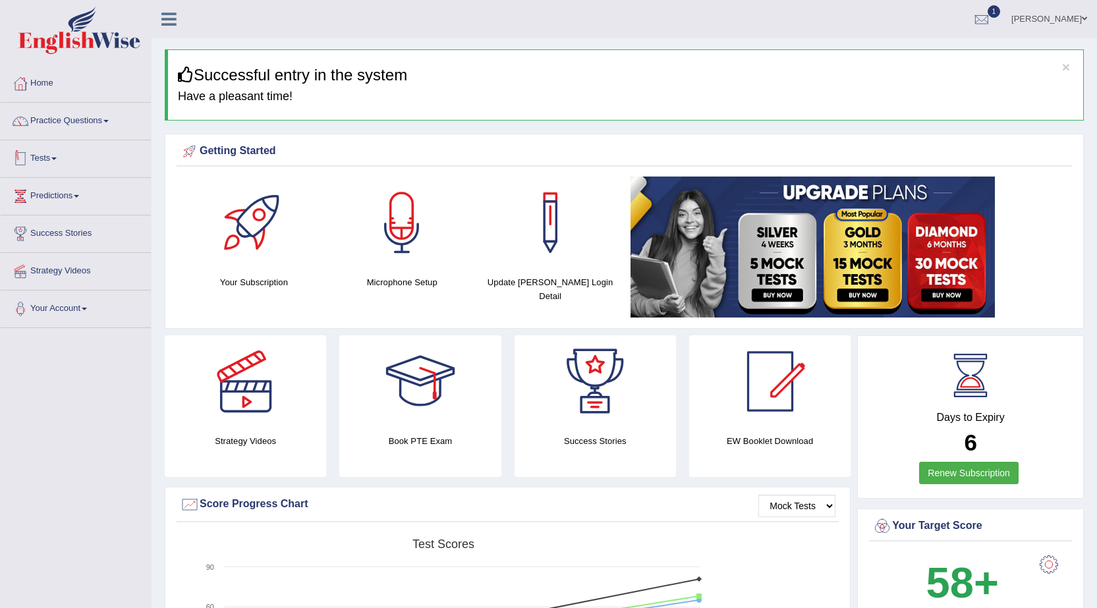
click at [57, 158] on span at bounding box center [53, 159] width 5 height 3
click at [45, 231] on link "History" at bounding box center [85, 236] width 123 height 24
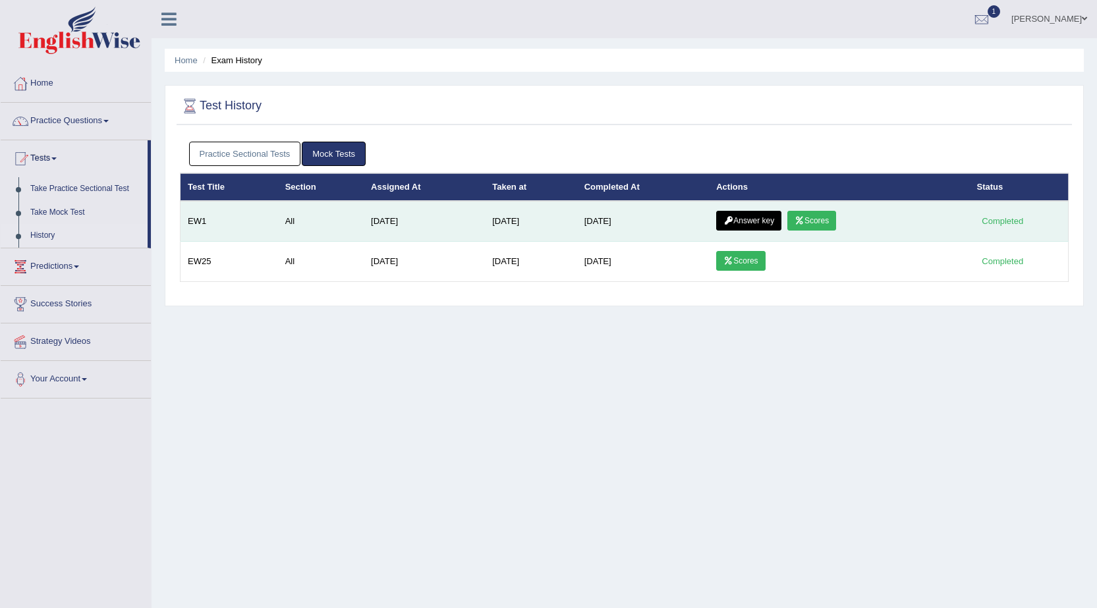
click at [815, 223] on link "Scores" at bounding box center [812, 221] width 49 height 20
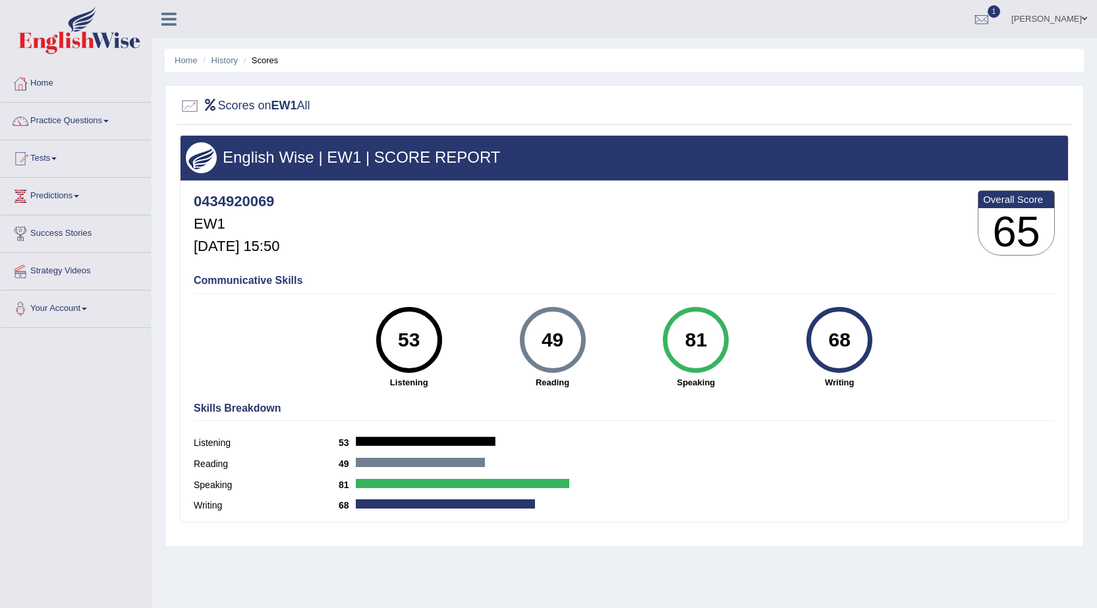
click at [1039, 13] on link "[PERSON_NAME]" at bounding box center [1050, 17] width 96 height 34
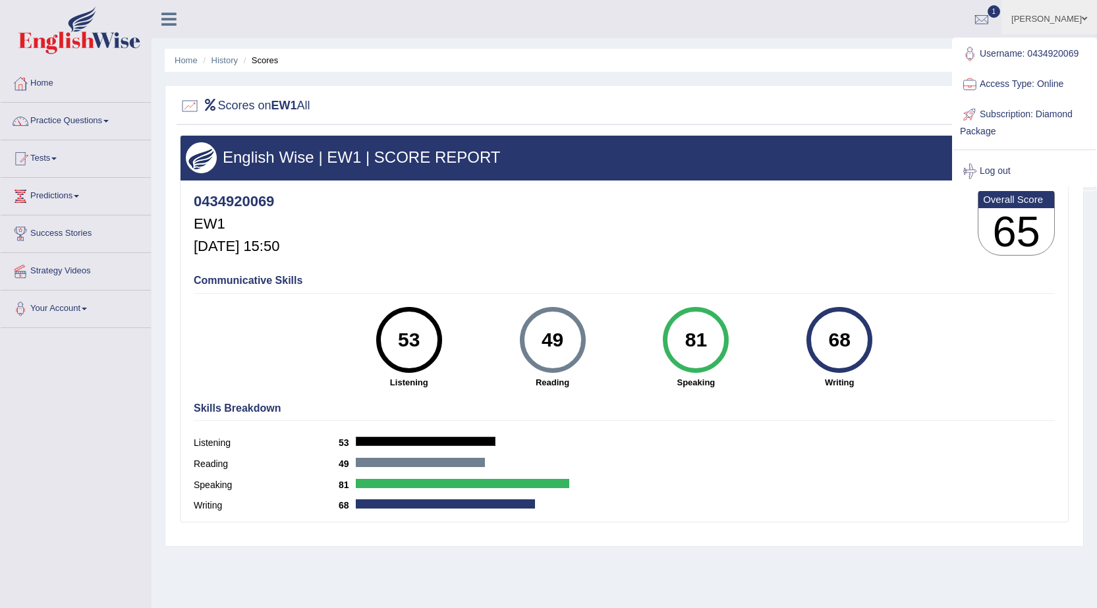
click at [993, 165] on link "Log out" at bounding box center [1025, 171] width 142 height 30
